Goal: Task Accomplishment & Management: Use online tool/utility

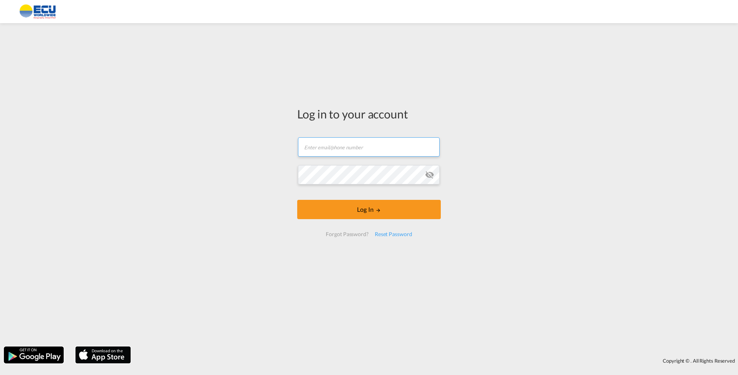
click at [355, 148] on input "text" at bounding box center [369, 146] width 142 height 19
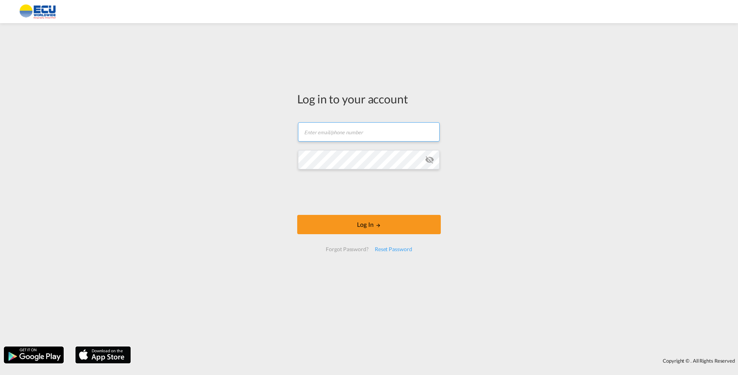
click at [327, 131] on input "text" at bounding box center [369, 131] width 142 height 19
type input "[EMAIL_ADDRESS][DOMAIN_NAME]"
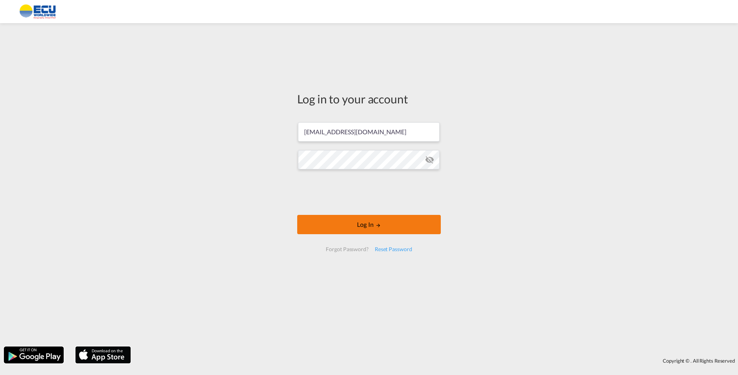
click at [369, 224] on button "Log In" at bounding box center [369, 224] width 144 height 19
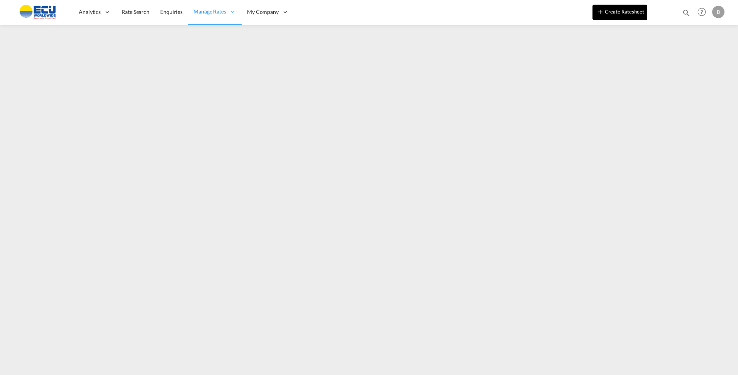
click at [604, 15] on md-icon "icon-plus 400-fg" at bounding box center [600, 11] width 9 height 9
click at [628, 13] on button "Create Ratesheet" at bounding box center [619, 12] width 55 height 15
click at [600, 12] on md-icon "icon-plus 400-fg" at bounding box center [600, 11] width 9 height 9
